Goal: Task Accomplishment & Management: Manage account settings

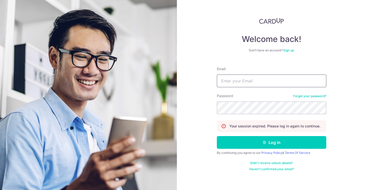
click at [254, 81] on input "Email" at bounding box center [272, 81] width 110 height 13
type input "[EMAIL_ADDRESS][DOMAIN_NAME]"
click at [217, 136] on button "Log in" at bounding box center [272, 142] width 110 height 13
